Goal: Task Accomplishment & Management: Manage account settings

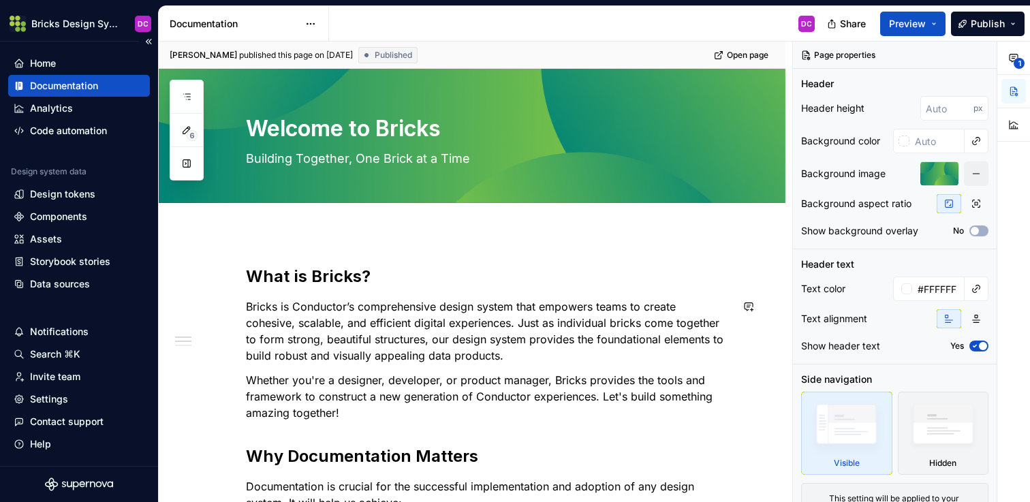
type textarea "*"
click at [46, 57] on div "Home" at bounding box center [43, 64] width 26 height 14
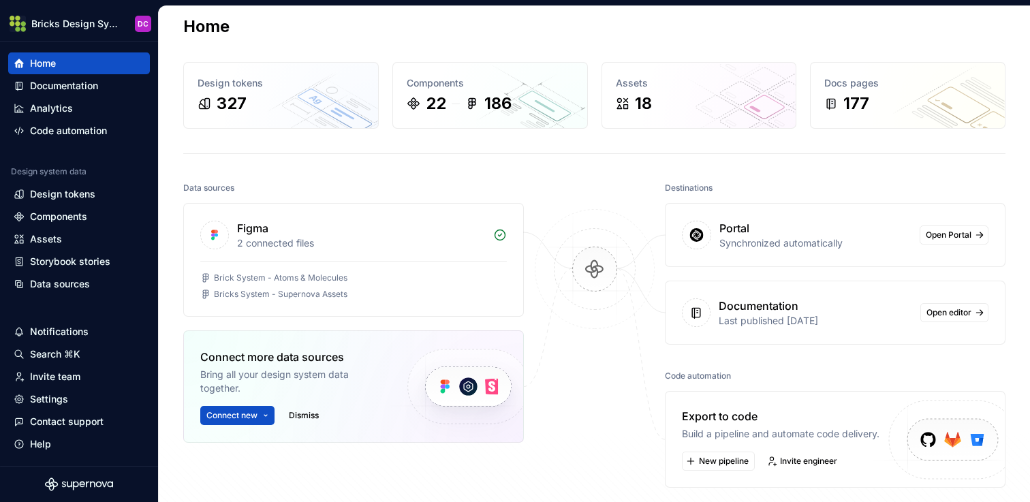
scroll to position [17, 0]
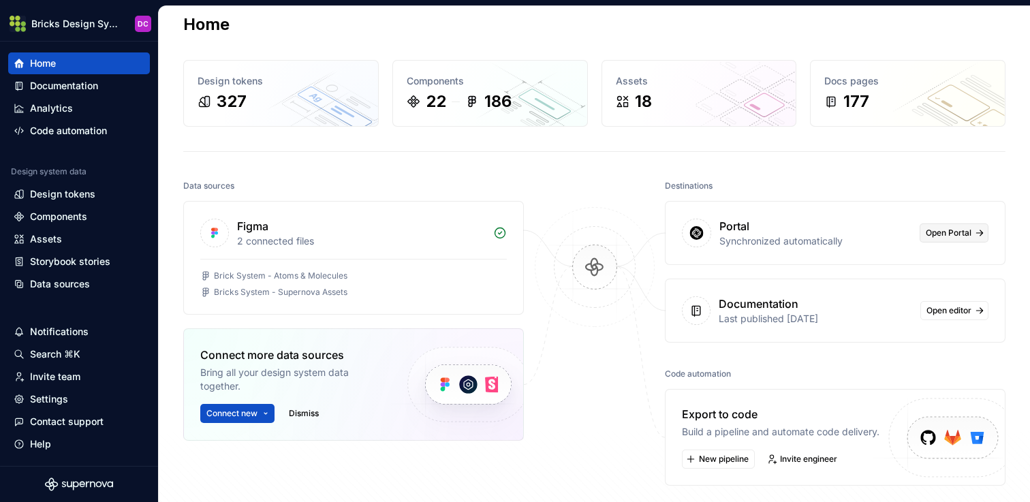
click at [948, 230] on span "Open Portal" at bounding box center [948, 232] width 46 height 11
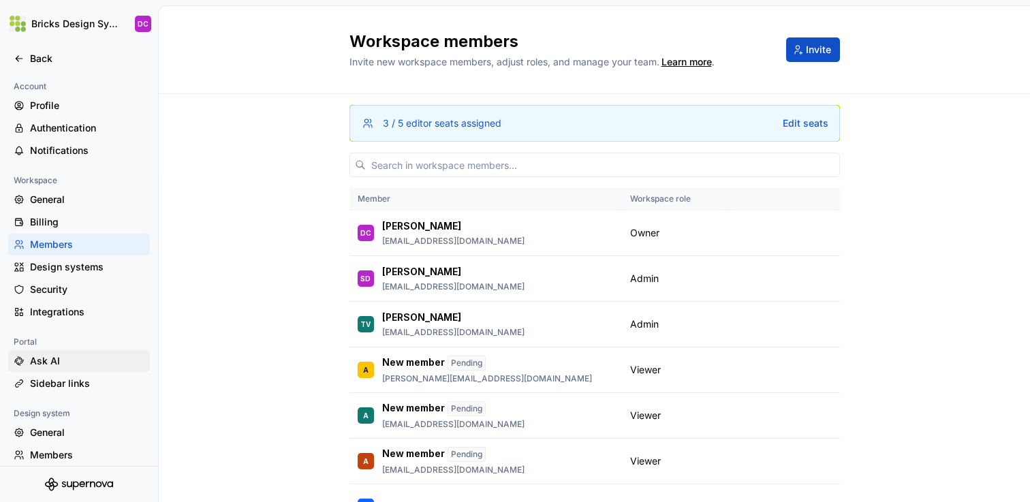
click at [76, 356] on div "Ask AI" at bounding box center [87, 361] width 114 height 14
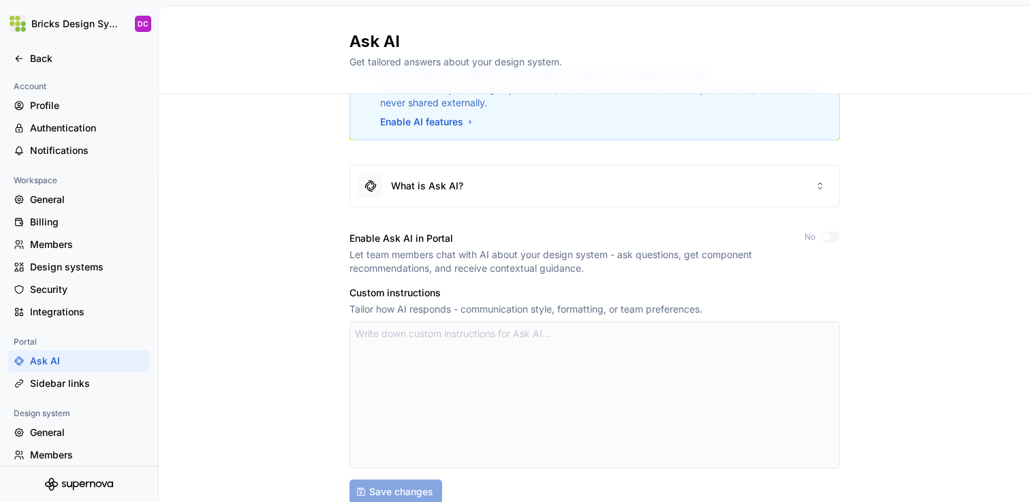
scroll to position [34, 0]
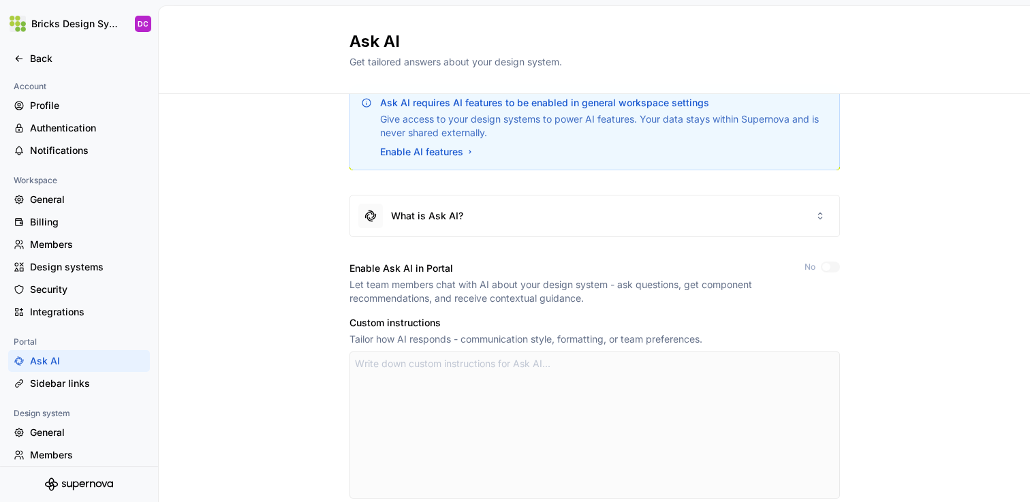
click at [899, 271] on div "Ask AI requires AI features to be enabled in general workspace settings Give ac…" at bounding box center [594, 366] width 871 height 613
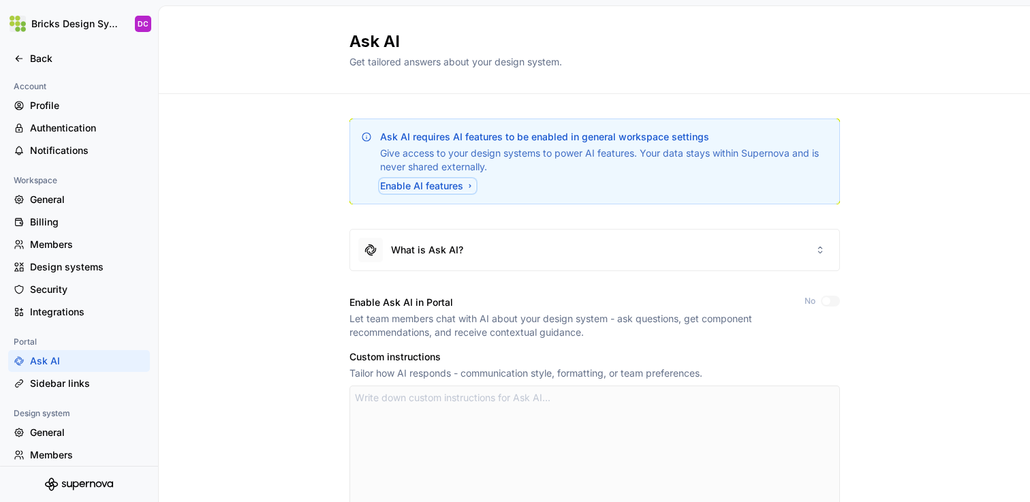
click at [442, 188] on div "Enable AI features" at bounding box center [427, 186] width 95 height 14
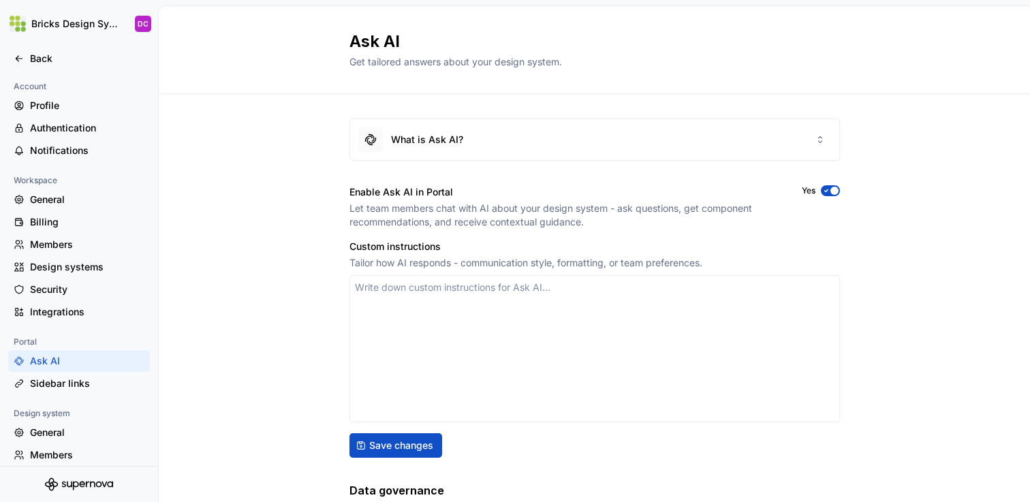
type textarea "*"
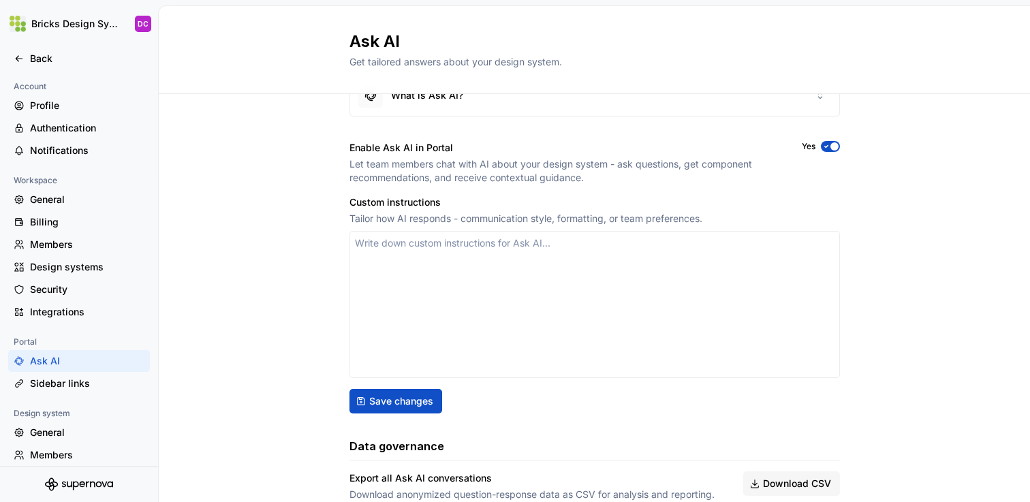
scroll to position [46, 0]
click at [885, 236] on div "What is Ask AI? Enable Ask AI in Portal Let team members chat with AI about you…" at bounding box center [594, 299] width 871 height 503
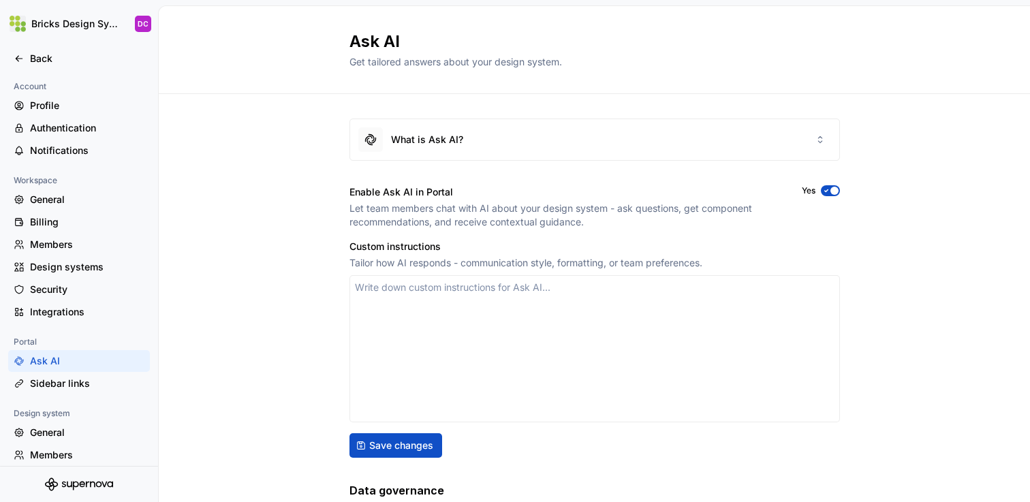
scroll to position [95, 0]
